Goal: Information Seeking & Learning: Check status

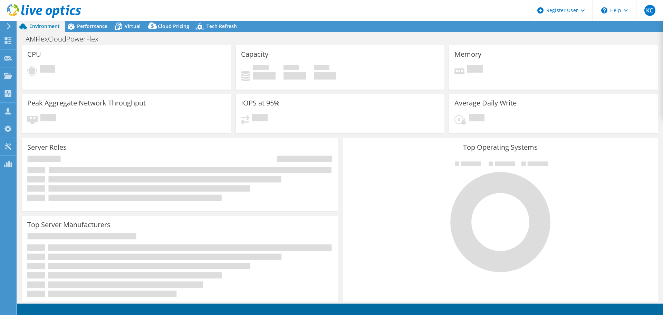
select select "USD"
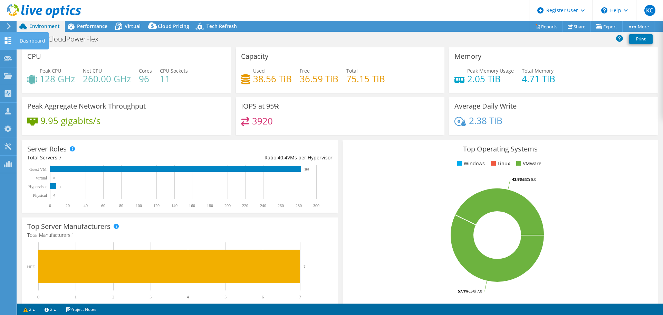
click at [11, 44] on use at bounding box center [8, 40] width 7 height 7
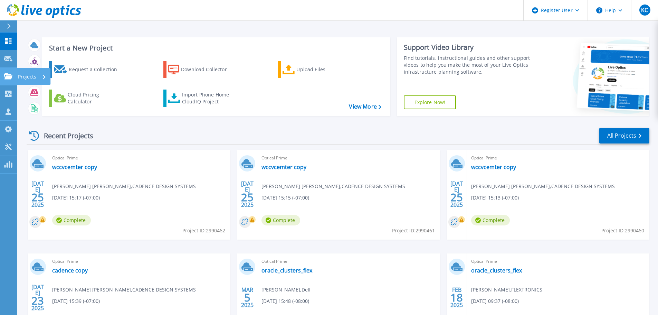
click at [7, 81] on link "Projects Projects" at bounding box center [8, 77] width 17 height 18
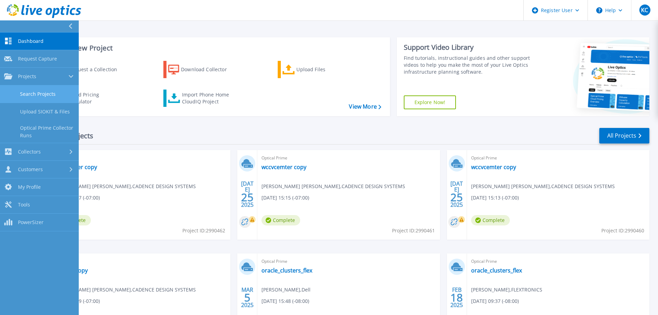
click at [13, 93] on link "Search Projects" at bounding box center [39, 94] width 79 height 18
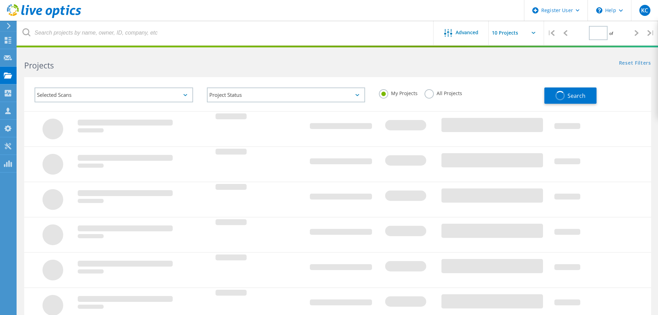
type input "1"
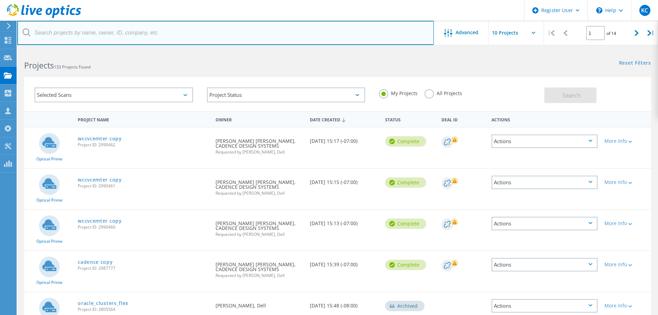
click at [163, 30] on input "text" at bounding box center [225, 33] width 416 height 24
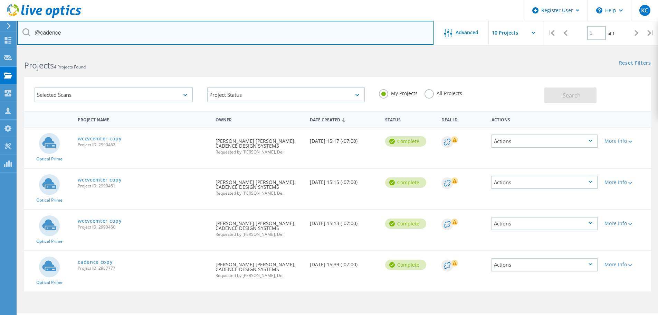
type input "@cadence.com"
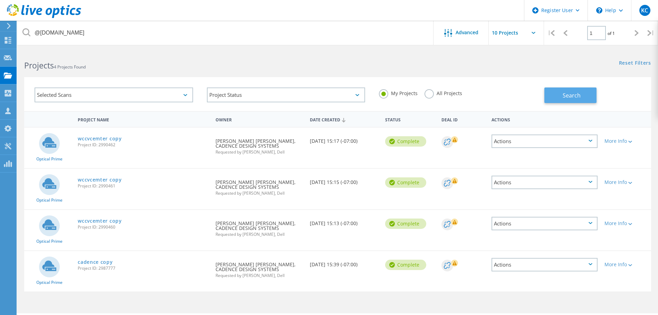
click at [582, 98] on button "Search" at bounding box center [570, 95] width 52 height 16
click at [432, 96] on label "All Projects" at bounding box center [443, 92] width 38 height 7
click at [0, 0] on input "All Projects" at bounding box center [0, 0] width 0 height 0
click at [563, 94] on span "Search" at bounding box center [571, 95] width 18 height 8
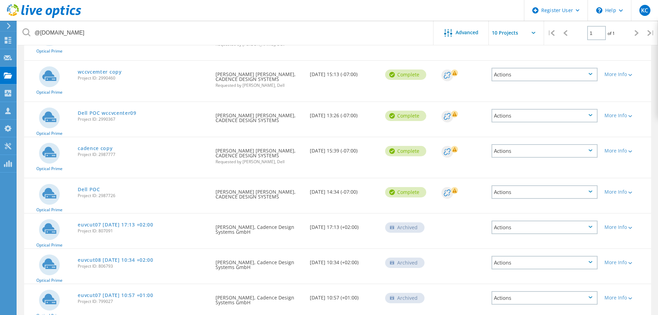
scroll to position [138, 0]
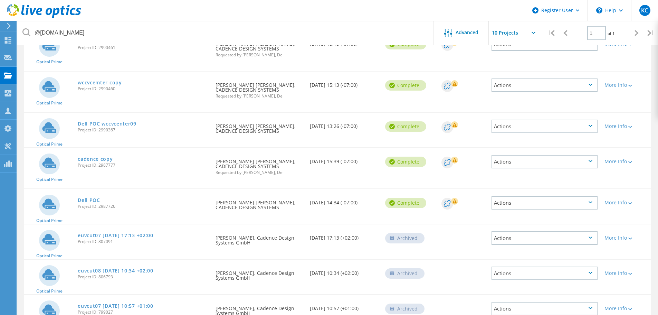
drag, startPoint x: 368, startPoint y: 202, endPoint x: 296, endPoint y: 202, distance: 72.2
click at [296, 202] on div "Optical Prime Dell POC Project ID: 2987726 Requested By saravanan subramania pi…" at bounding box center [337, 206] width 627 height 35
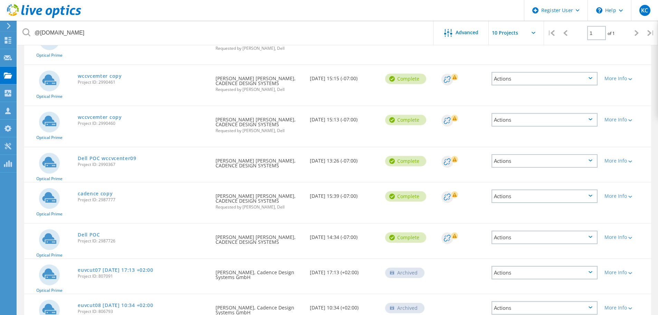
scroll to position [69, 0]
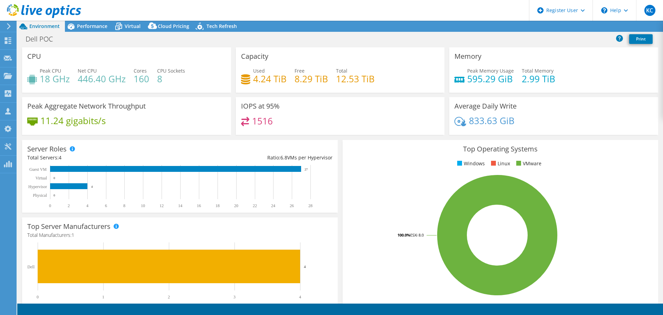
select select "USD"
click at [99, 26] on span "Performance" at bounding box center [92, 26] width 30 height 7
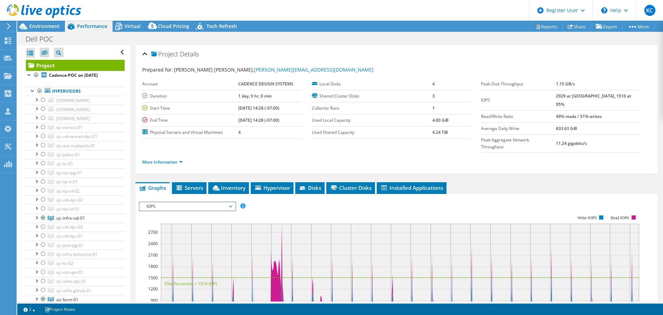
drag, startPoint x: 235, startPoint y: 109, endPoint x: 291, endPoint y: 112, distance: 56.7
click at [291, 112] on tr "Start Time 07/22/2025, 14:28 (-07:00)" at bounding box center [221, 108] width 159 height 12
copy tr "07/22/2025, 14:28 (-07:00)"
click at [235, 119] on label "End Time" at bounding box center [190, 120] width 96 height 7
click at [237, 119] on label "End Time" at bounding box center [190, 120] width 96 height 7
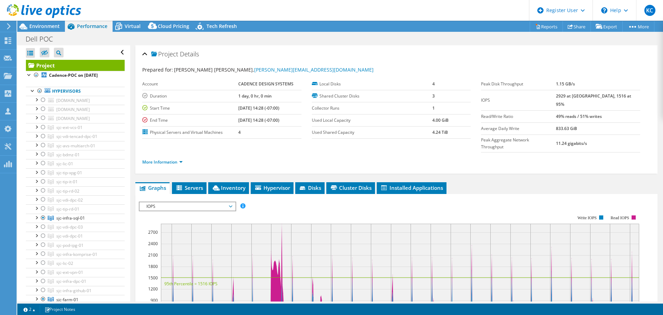
click at [237, 119] on label "End Time" at bounding box center [190, 120] width 96 height 7
click at [247, 122] on b "07/23/2025, 14:28 (-07:00)" at bounding box center [258, 120] width 41 height 6
copy tbody "07/23/2025, 14:28 (-07:00)"
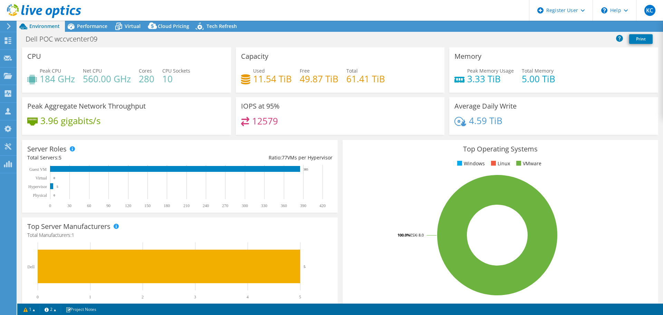
select select "USD"
click at [87, 24] on span "Performance" at bounding box center [92, 26] width 30 height 7
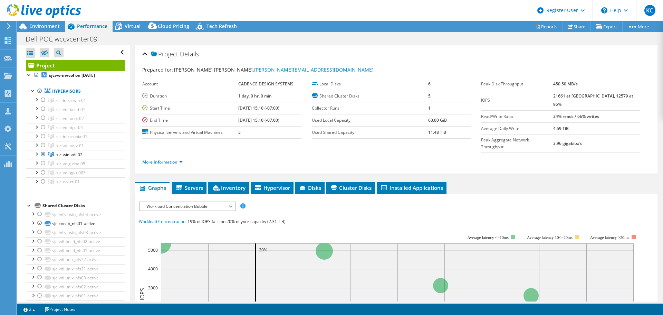
click at [251, 109] on b "[DATE] 15:10 (-07:00)" at bounding box center [258, 108] width 41 height 6
drag, startPoint x: 248, startPoint y: 108, endPoint x: 231, endPoint y: 108, distance: 16.2
click at [231, 108] on tr "Start Time [DATE] 15:10 (-07:00)" at bounding box center [221, 108] width 159 height 12
click at [243, 109] on b "[DATE] 15:10 (-07:00)" at bounding box center [258, 108] width 41 height 6
